Goal: Task Accomplishment & Management: Complete application form

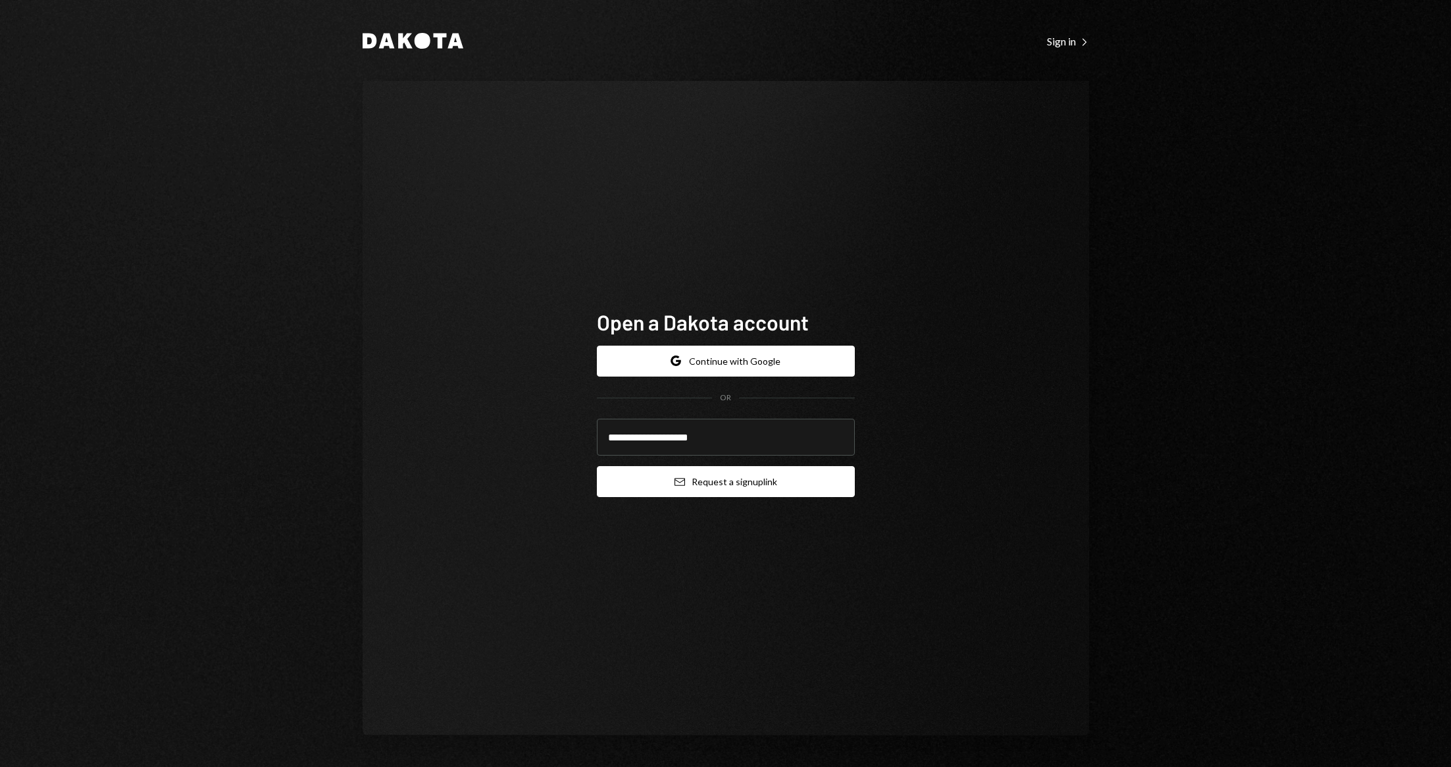
type input "**********"
click at [837, 473] on button "Email Request a sign up link" at bounding box center [726, 481] width 258 height 31
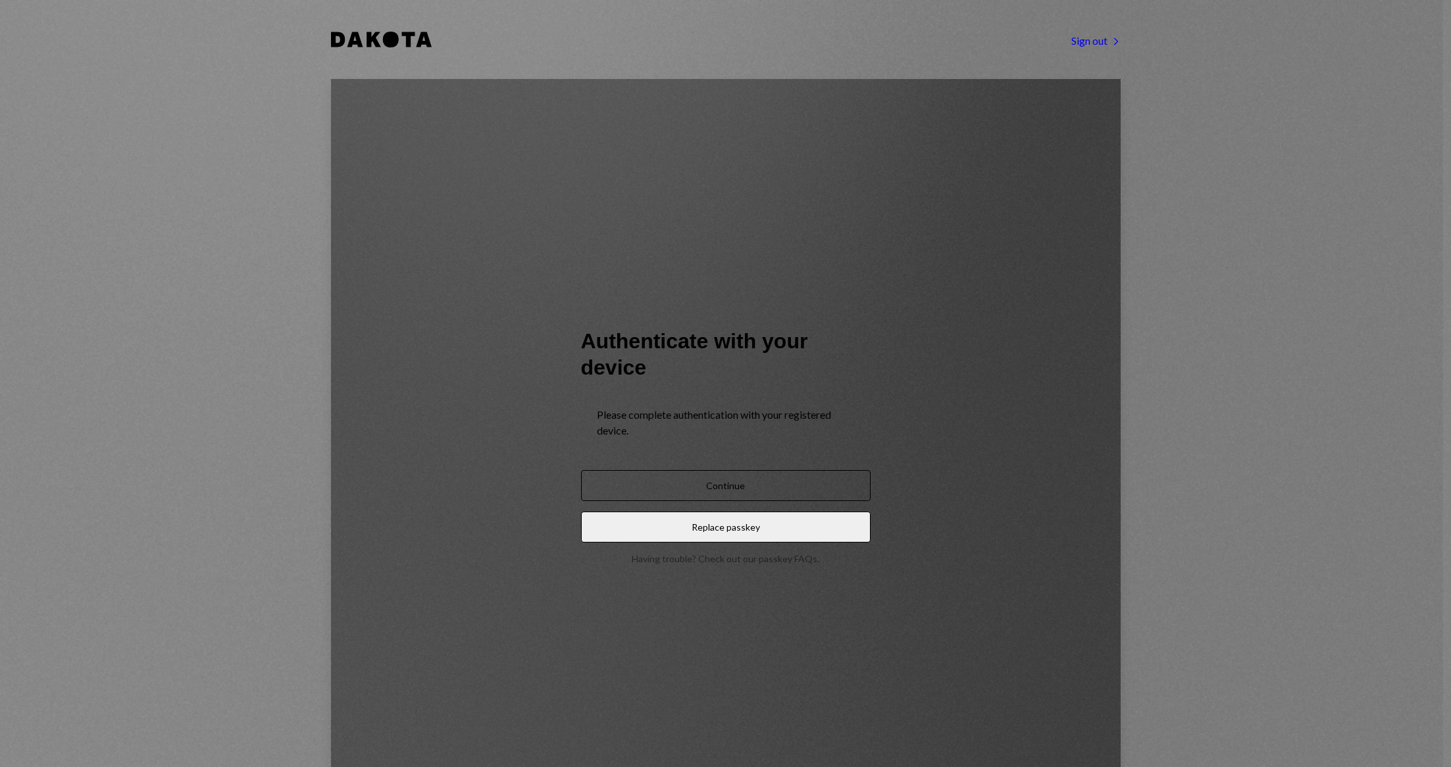
click at [664, 470] on button "Continue" at bounding box center [726, 485] width 290 height 31
